Goal: Task Accomplishment & Management: Manage account settings

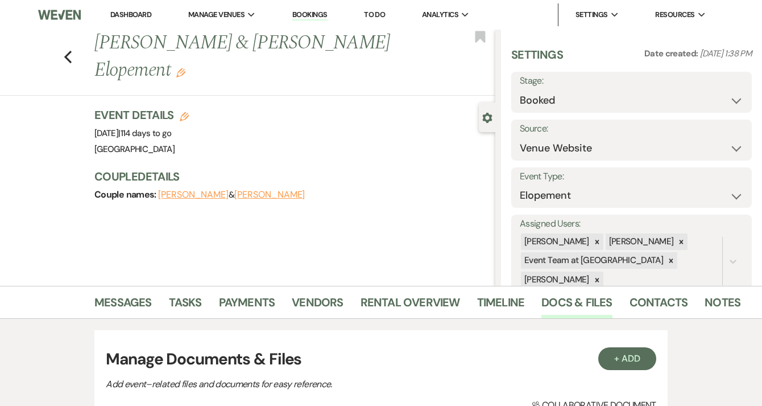
select select "5"
select select "22"
click at [131, 19] on link "Dashboard" at bounding box center [130, 15] width 41 height 10
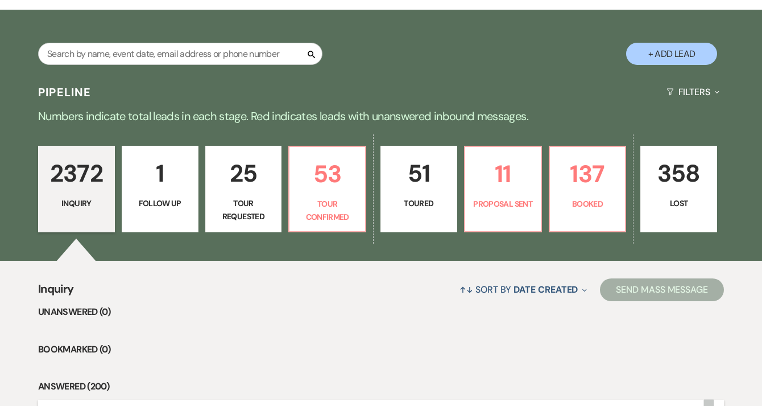
scroll to position [143, 0]
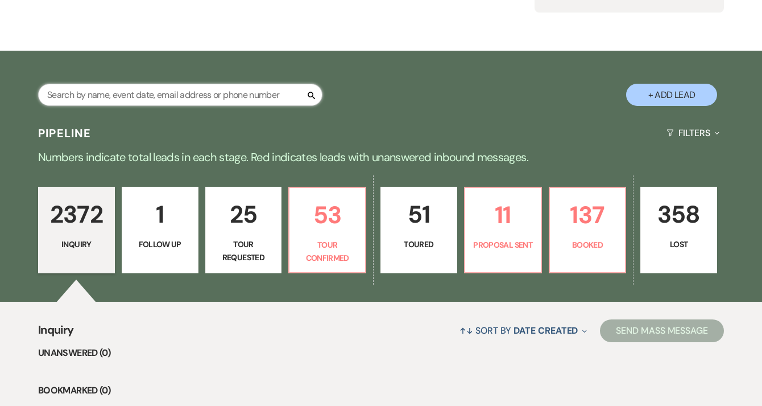
click at [221, 98] on input "text" at bounding box center [180, 95] width 284 height 22
type input "[PERSON_NAME]"
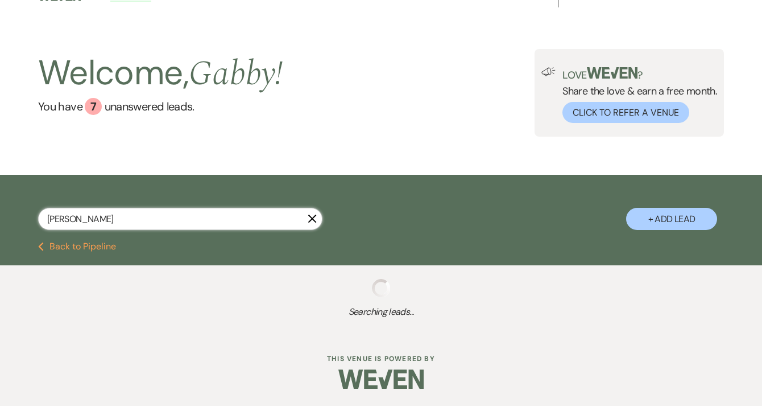
select select "4"
select select "8"
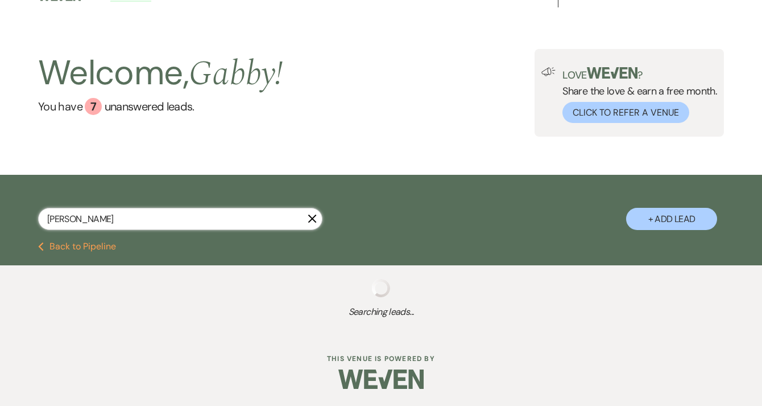
select select "8"
